Goal: Task Accomplishment & Management: Manage account settings

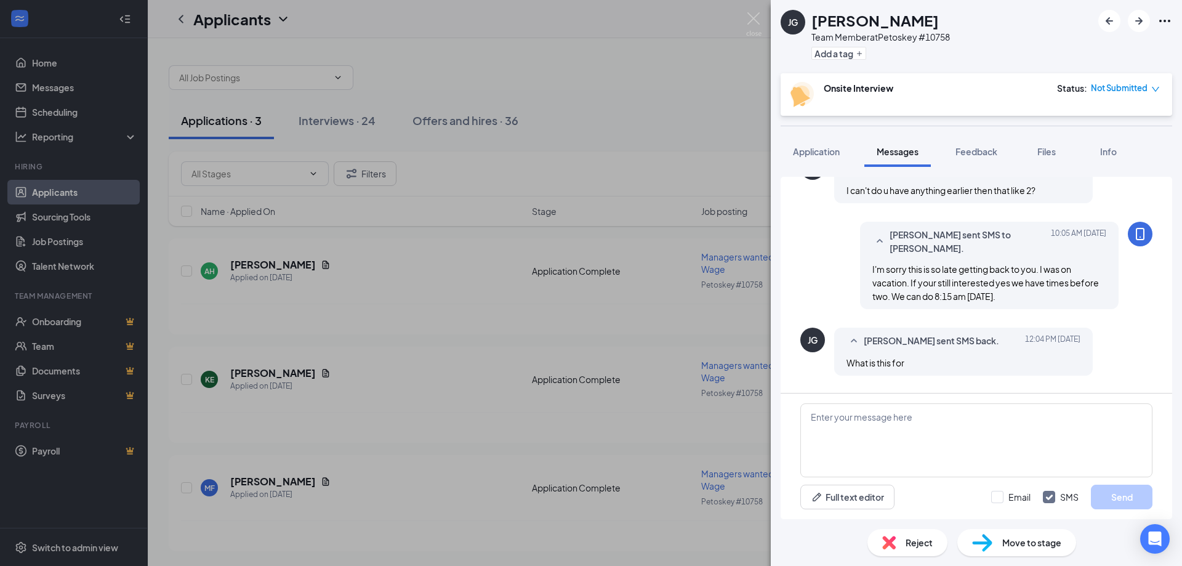
scroll to position [427, 0]
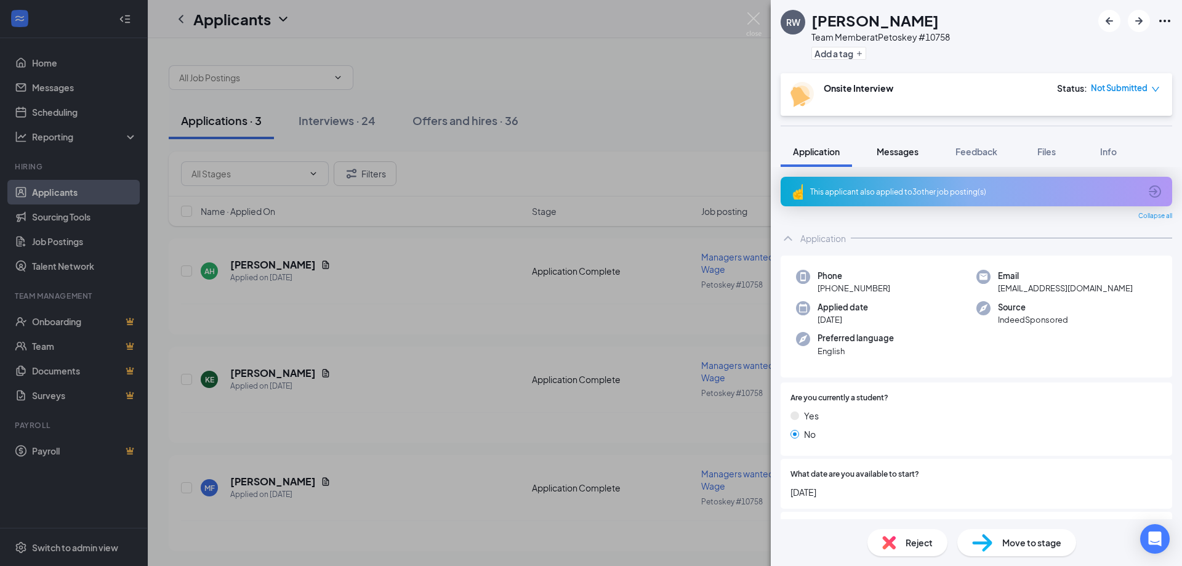
drag, startPoint x: 891, startPoint y: 169, endPoint x: 896, endPoint y: 163, distance: 7.5
click at [896, 163] on div "RW [PERSON_NAME] Team Member at Petoskey #10758 Add a tag Onsite Interview Stat…" at bounding box center [976, 283] width 411 height 566
click at [906, 149] on span "Messages" at bounding box center [898, 151] width 42 height 11
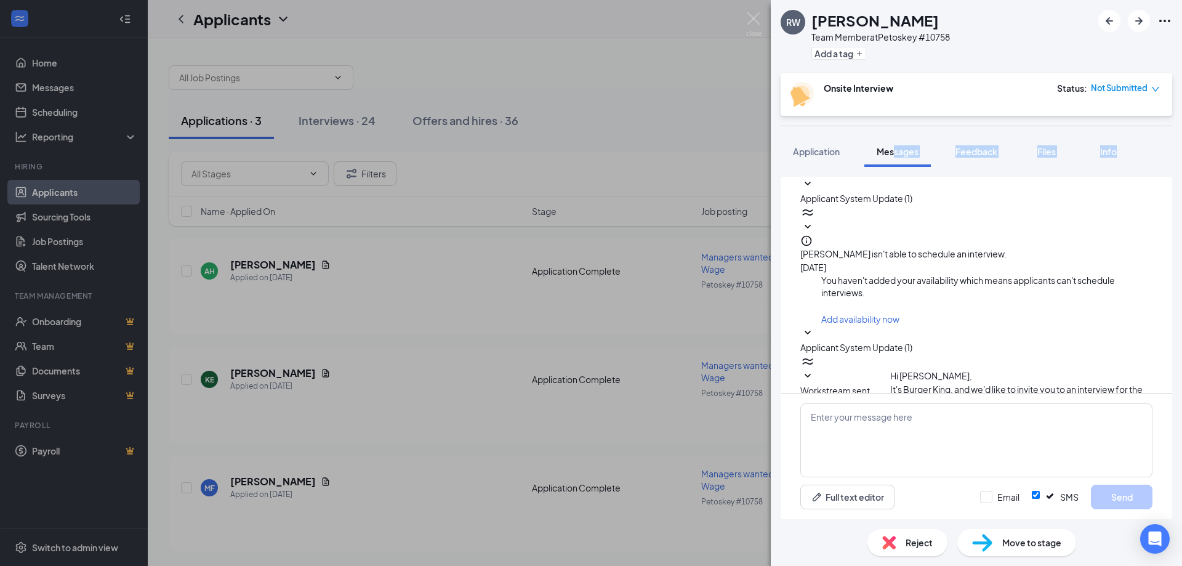
scroll to position [108, 0]
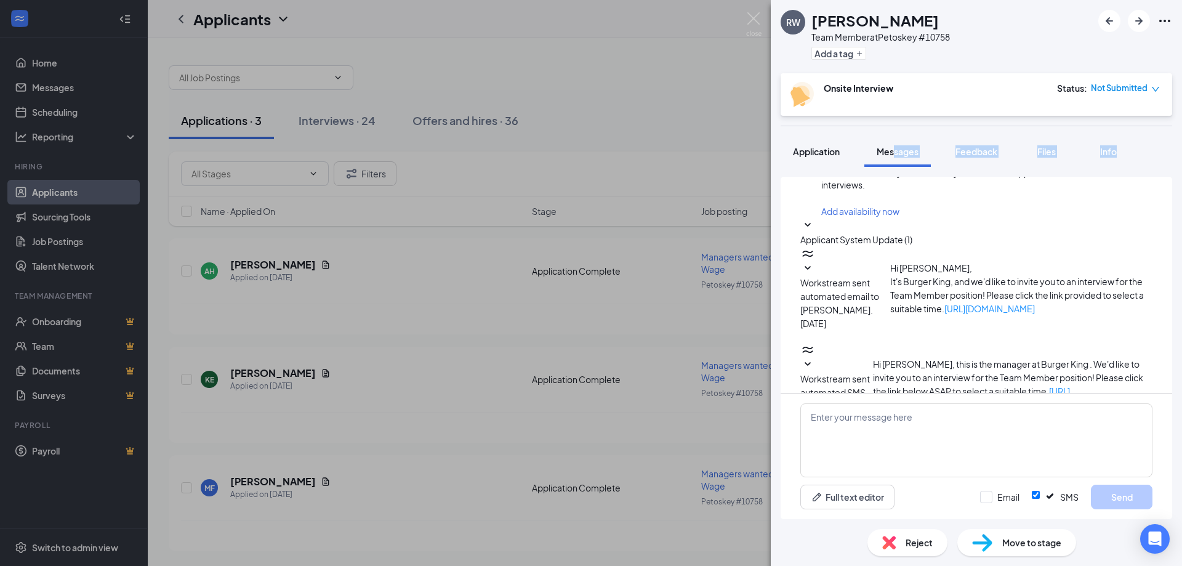
click at [817, 157] on div "Application" at bounding box center [816, 151] width 47 height 12
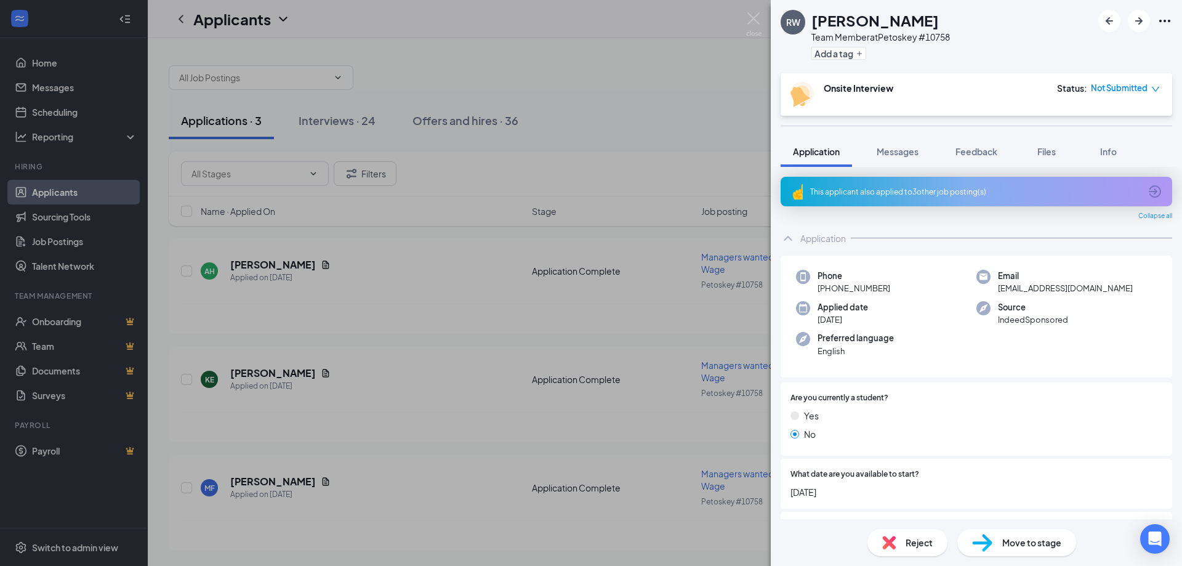
click at [984, 187] on div "This applicant also applied to 3 other job posting(s)" at bounding box center [975, 192] width 330 height 10
